Goal: Answer question/provide support: Share knowledge or assist other users

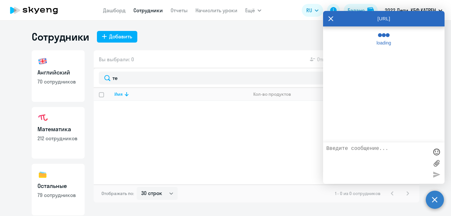
select select "30"
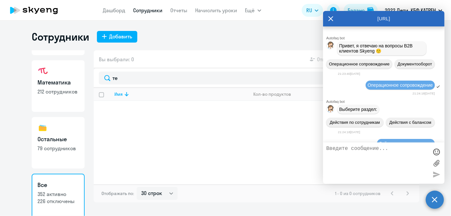
scroll to position [93249, 0]
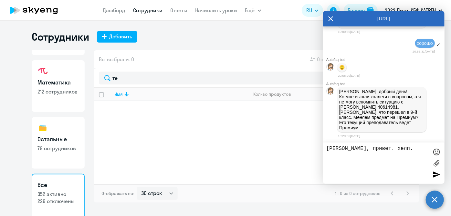
paste textarea "24621432 [PERSON_NAME]"
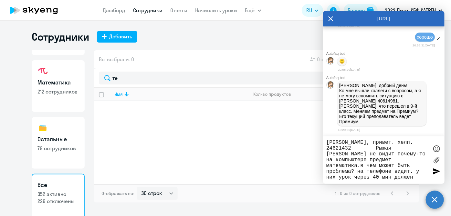
type textarea "[PERSON_NAME], привет. хелп. 24621432 Рыжая [PERSON_NAME] не видит почему-то на…"
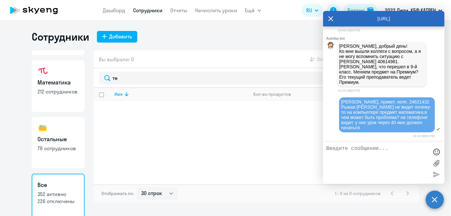
scroll to position [93295, 0]
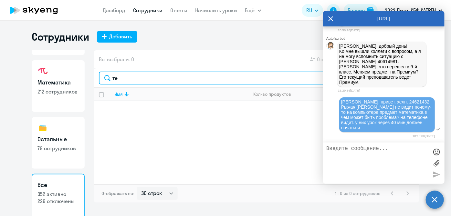
drag, startPoint x: 135, startPoint y: 84, endPoint x: 135, endPoint y: 81, distance: 3.6
click at [135, 82] on input "те" at bounding box center [256, 78] width 315 height 13
type input "т"
type input "рыж"
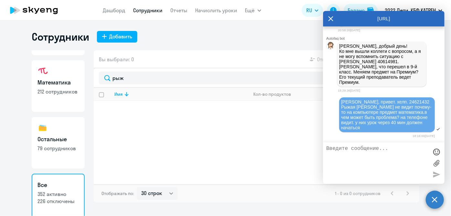
click at [70, 102] on link "Математика 212 сотрудников" at bounding box center [58, 86] width 53 height 52
select select "30"
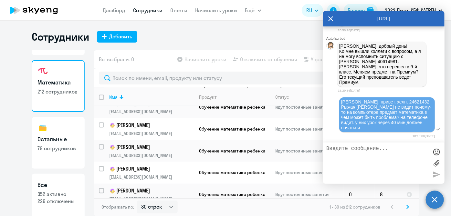
scroll to position [559, 0]
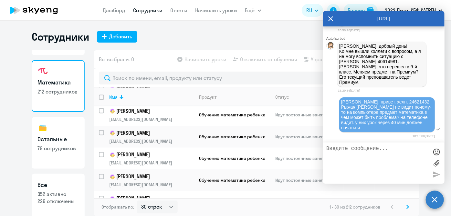
click at [409, 208] on icon at bounding box center [407, 207] width 3 height 5
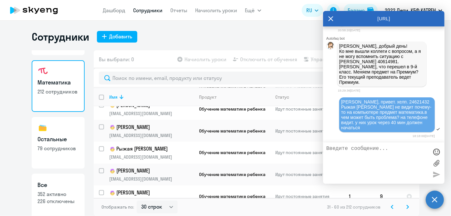
click at [407, 207] on icon at bounding box center [407, 207] width 3 height 5
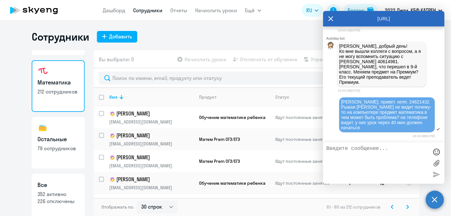
drag, startPoint x: 392, startPoint y: 207, endPoint x: 380, endPoint y: 201, distance: 13.4
click at [391, 207] on icon at bounding box center [392, 208] width 2 height 4
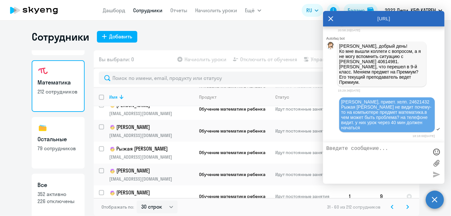
scroll to position [530, 0]
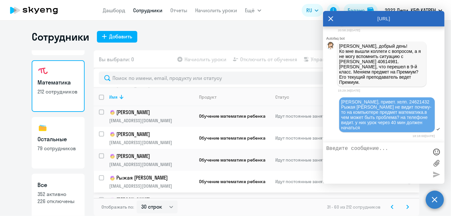
click at [173, 184] on p "[EMAIL_ADDRESS][DOMAIN_NAME]" at bounding box center [151, 187] width 84 height 6
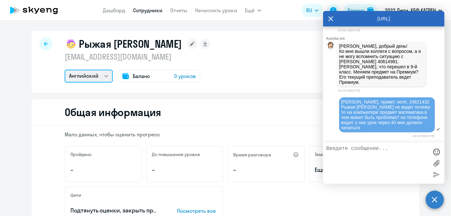
drag, startPoint x: 101, startPoint y: 78, endPoint x: 101, endPoint y: 82, distance: 3.9
click at [101, 78] on select "Математика Английский" at bounding box center [89, 76] width 48 height 13
select select "math"
click at [65, 70] on select "Математика Английский" at bounding box center [89, 76] width 48 height 13
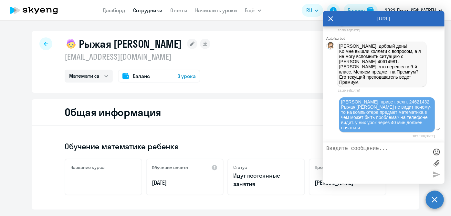
click at [345, 155] on textarea at bounding box center [377, 163] width 102 height 35
type textarea "[PERSON_NAME], да, [PERSON_NAME] должен быть на премиуме"
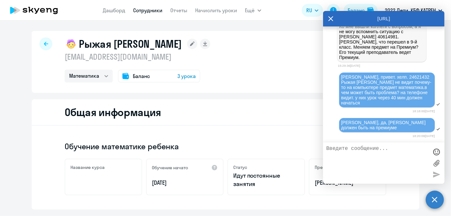
scroll to position [93320, 0]
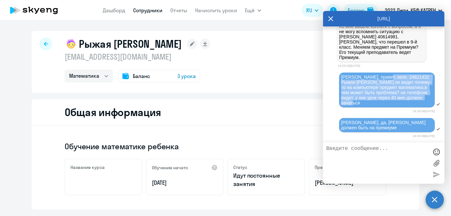
drag, startPoint x: 382, startPoint y: 78, endPoint x: 426, endPoint y: 103, distance: 50.8
click at [426, 103] on div "[PERSON_NAME], привет. хелп. 24621432 Рыжая [PERSON_NAME] не видит почему-то на…" at bounding box center [387, 90] width 92 height 31
copy span "24621432 Рыжая [PERSON_NAME] не видит почему-то на компьютере предмет математик…"
click at [120, 6] on app-menu-item-link "Дашборд" at bounding box center [114, 10] width 23 height 8
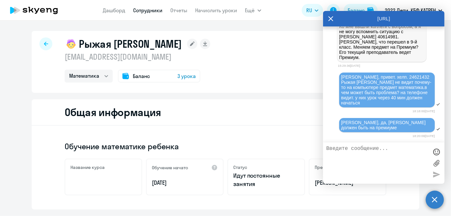
click at [331, 18] on icon at bounding box center [331, 18] width 5 height 5
drag, startPoint x: 331, startPoint y: 18, endPoint x: 279, endPoint y: 2, distance: 53.9
click at [331, 18] on app-header "[PERSON_NAME] Отчеты Начислить уроки Ещё Дашборд Сотрудники Отчеты Начислить ур…" at bounding box center [225, 10] width 451 height 21
click at [435, 204] on circle at bounding box center [435, 200] width 18 height 18
click at [109, 12] on link "Дашборд" at bounding box center [114, 10] width 23 height 6
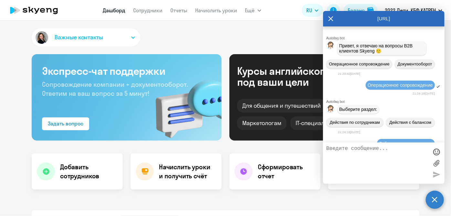
select select "30"
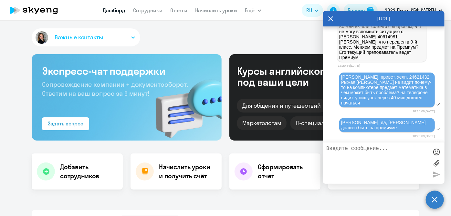
click at [361, 155] on textarea at bounding box center [377, 163] width 102 height 35
type textarea "[PERSON_NAME], по Рыжей отбой. [PERSON_NAME] создала заявку в техподдержку"
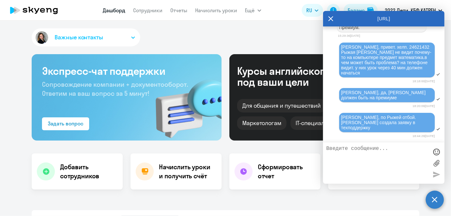
scroll to position [93344, 0]
click at [435, 201] on circle at bounding box center [435, 200] width 18 height 18
click at [331, 19] on app-header "[PERSON_NAME] Отчеты Начислить уроки Ещё Дашборд Сотрудники Отчеты Начислить ур…" at bounding box center [225, 10] width 451 height 21
click at [197, 85] on img at bounding box center [183, 104] width 75 height 73
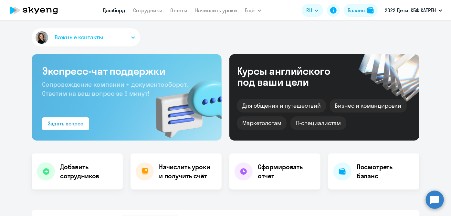
scroll to position [176, 0]
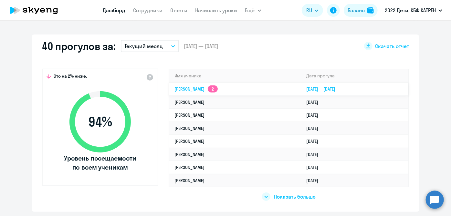
click at [194, 92] on td "[PERSON_NAME] 2" at bounding box center [235, 89] width 132 height 13
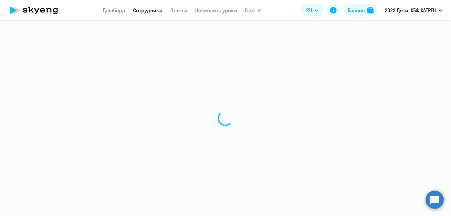
select select "math"
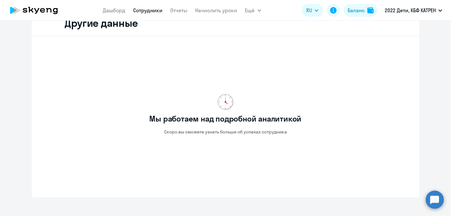
scroll to position [255, 0]
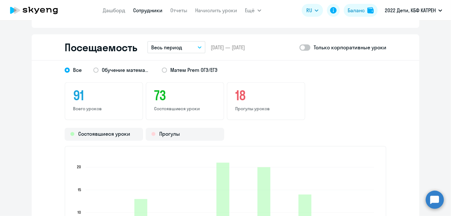
scroll to position [546, 0]
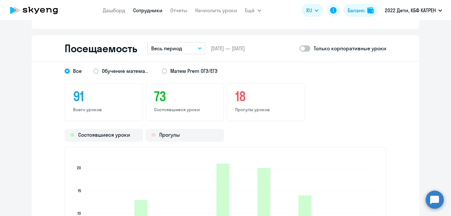
click at [180, 47] on button "Весь период" at bounding box center [176, 48] width 58 height 12
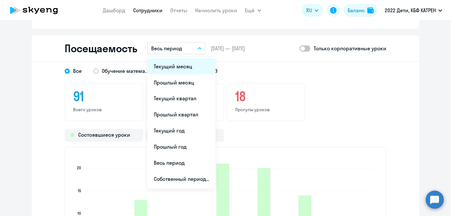
click at [174, 70] on li "Текущий месяц" at bounding box center [181, 66] width 68 height 16
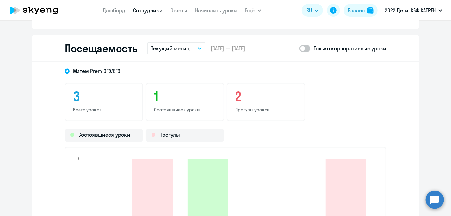
click at [198, 48] on icon "button" at bounding box center [199, 49] width 3 height 2
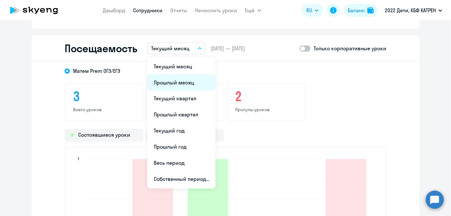
click at [170, 87] on li "Прошлый месяц" at bounding box center [181, 83] width 68 height 16
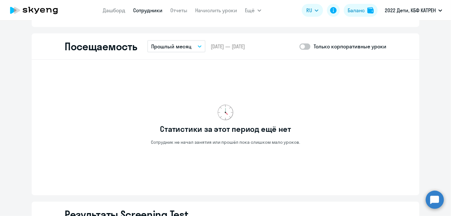
scroll to position [536, 0]
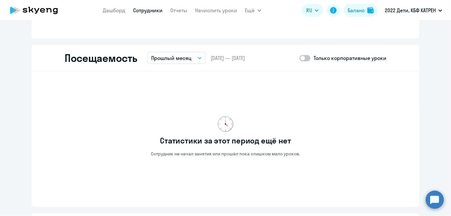
click at [189, 61] on button "Прошлый месяц" at bounding box center [176, 58] width 58 height 12
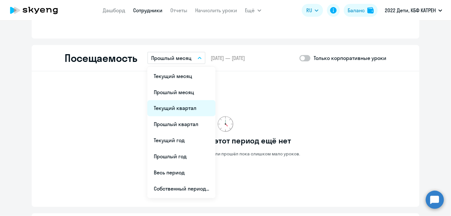
click at [179, 111] on li "Текущий квартал" at bounding box center [181, 108] width 68 height 16
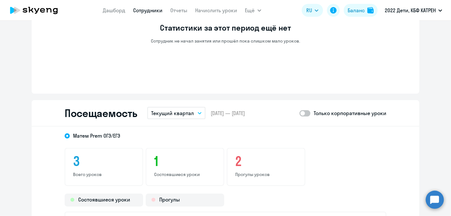
scroll to position [478, 0]
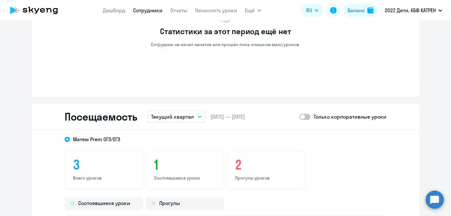
click at [189, 119] on p "Текущий квартал" at bounding box center [172, 117] width 43 height 8
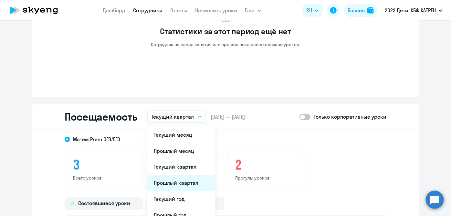
click at [179, 183] on li "Прошлый квартал" at bounding box center [181, 183] width 68 height 16
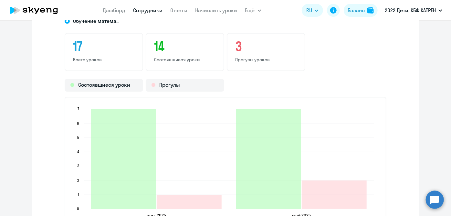
scroll to position [566, 0]
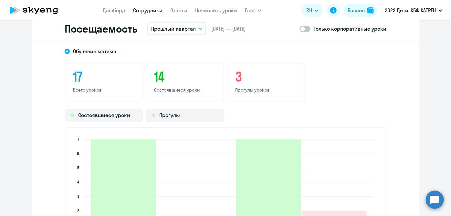
click at [193, 29] on button "Прошлый квартал" at bounding box center [176, 29] width 59 height 12
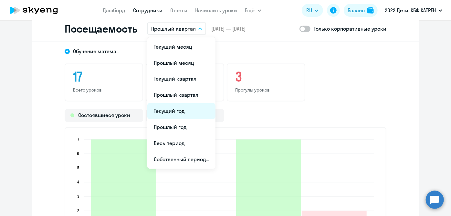
click at [172, 116] on li "Текущий год" at bounding box center [181, 111] width 68 height 16
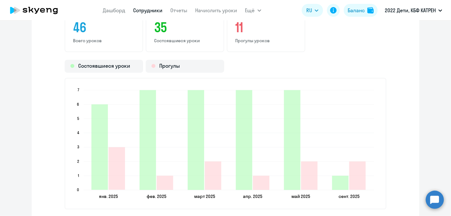
scroll to position [625, 0]
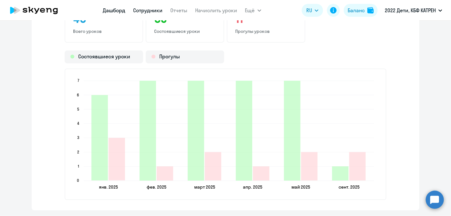
click at [121, 10] on link "Дашборд" at bounding box center [114, 10] width 23 height 6
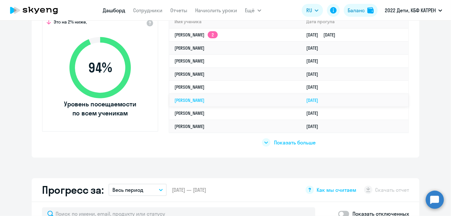
scroll to position [242, 0]
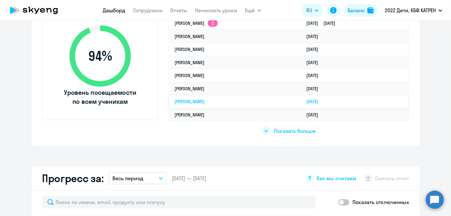
select select "30"
click at [282, 130] on span "Показать больше" at bounding box center [295, 131] width 42 height 7
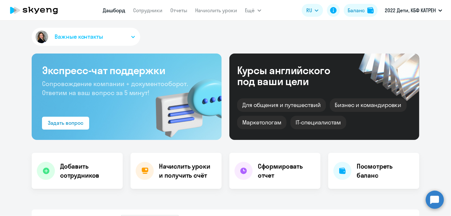
scroll to position [0, 0]
